Goal: Check status: Check status

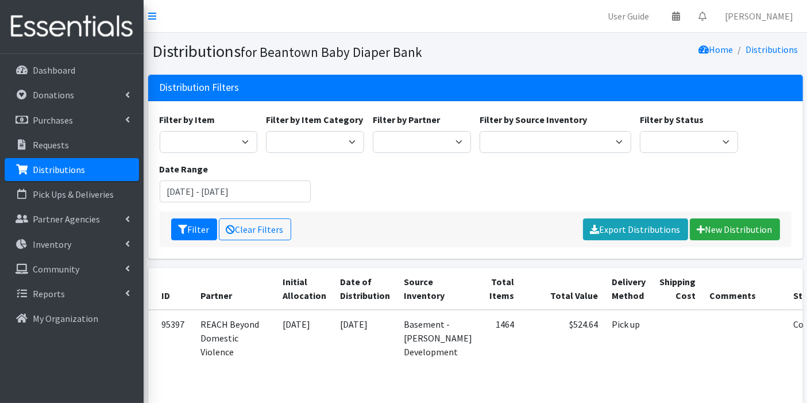
click at [62, 164] on p "Distributions" at bounding box center [59, 169] width 52 height 11
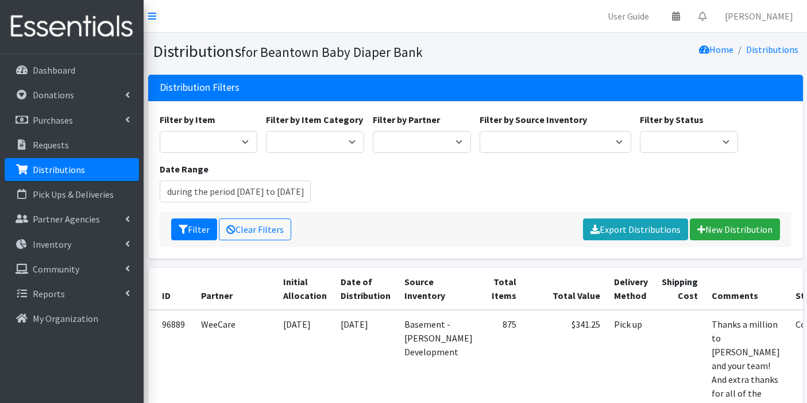
click at [195, 187] on input "during the period 24 Jul to 24 Oct" at bounding box center [236, 191] width 152 height 22
click at [204, 190] on input "July 24, 2025 - October 24, 2025" at bounding box center [236, 191] width 152 height 22
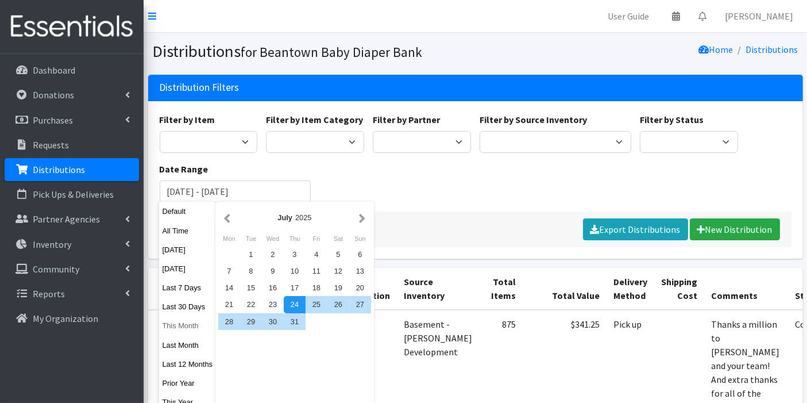
click at [173, 330] on button "This Month" at bounding box center [187, 325] width 56 height 17
type input "September 1, 2025 - September 30, 2025"
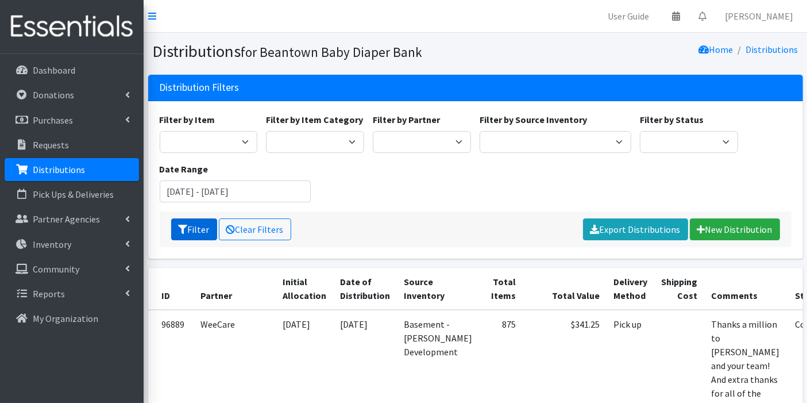
click at [199, 234] on button "Filter" at bounding box center [194, 229] width 46 height 22
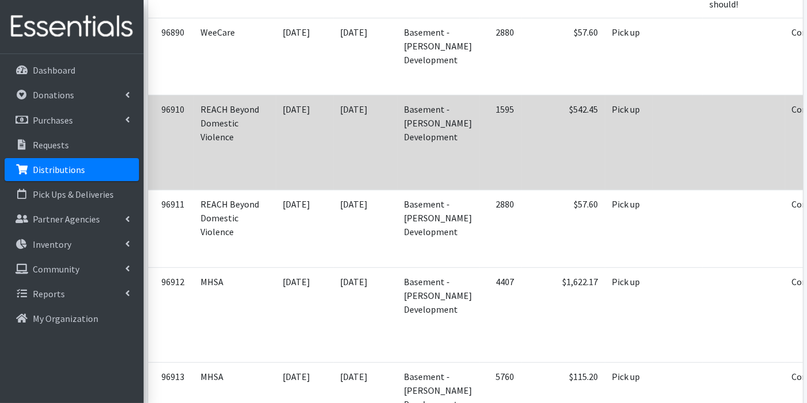
scroll to position [574, 0]
